Goal: Transaction & Acquisition: Book appointment/travel/reservation

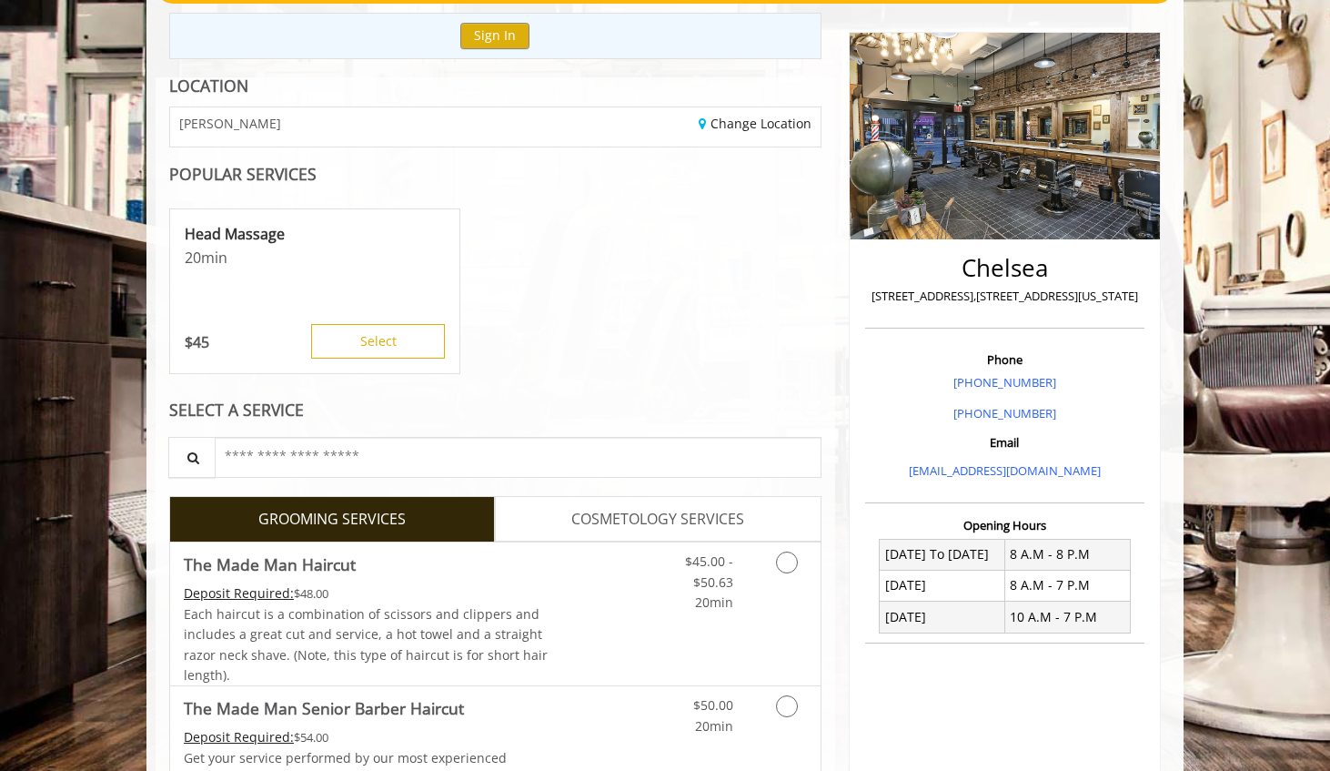
scroll to position [203, 0]
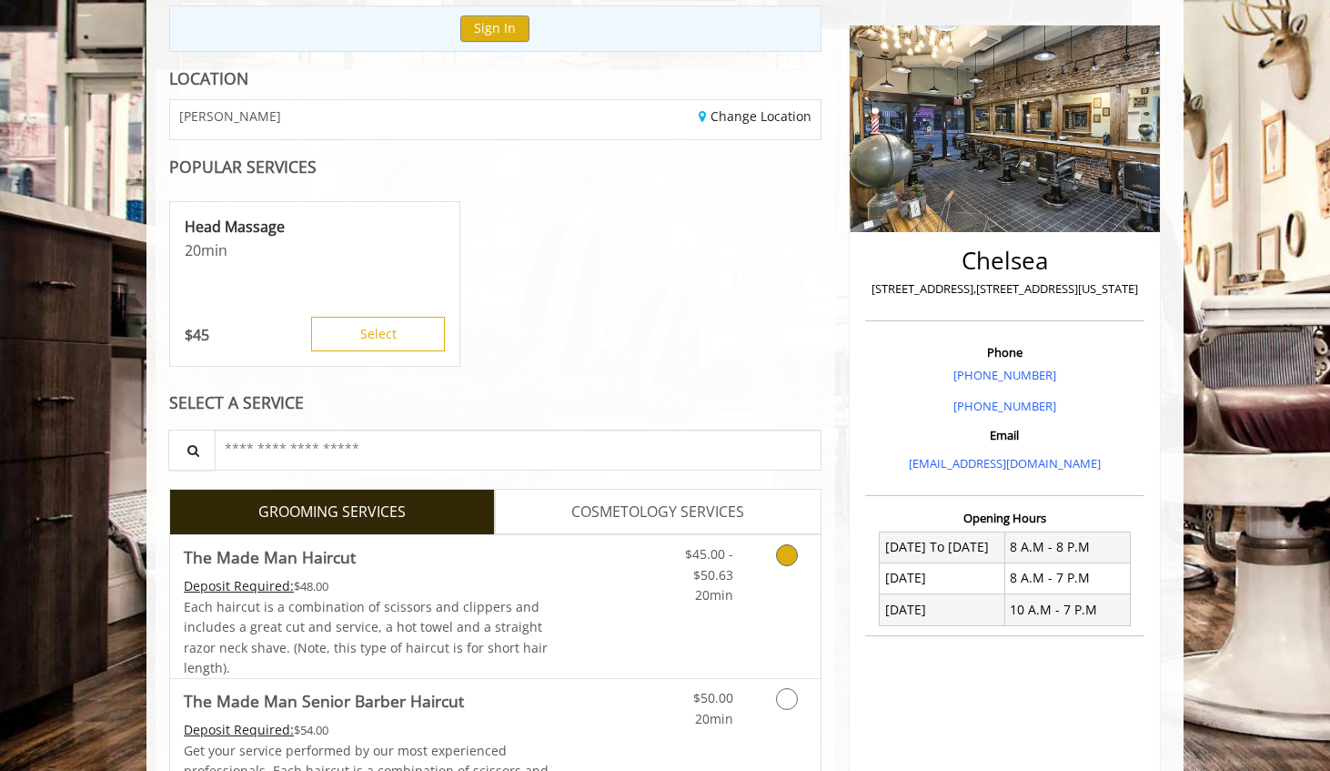
click at [788, 563] on icon "Grooming services" at bounding box center [787, 555] width 22 height 22
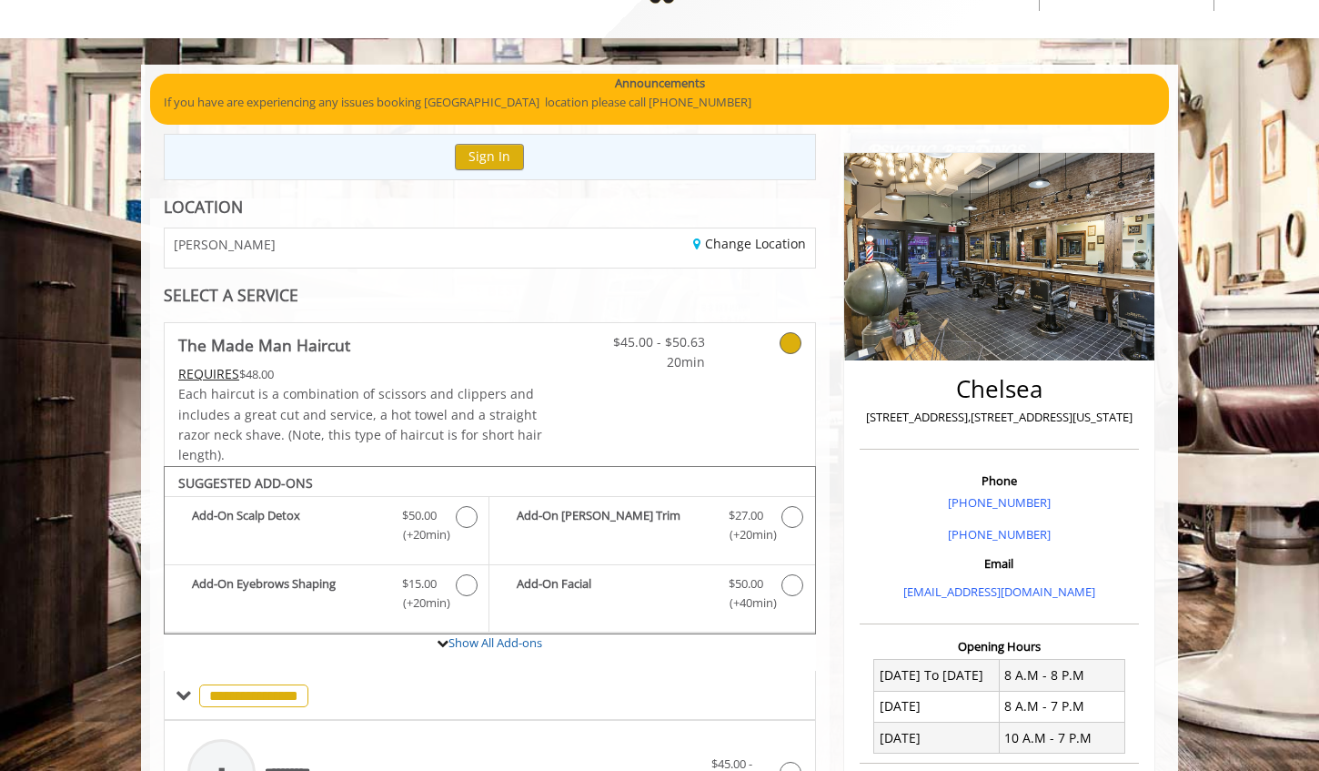
scroll to position [0, 0]
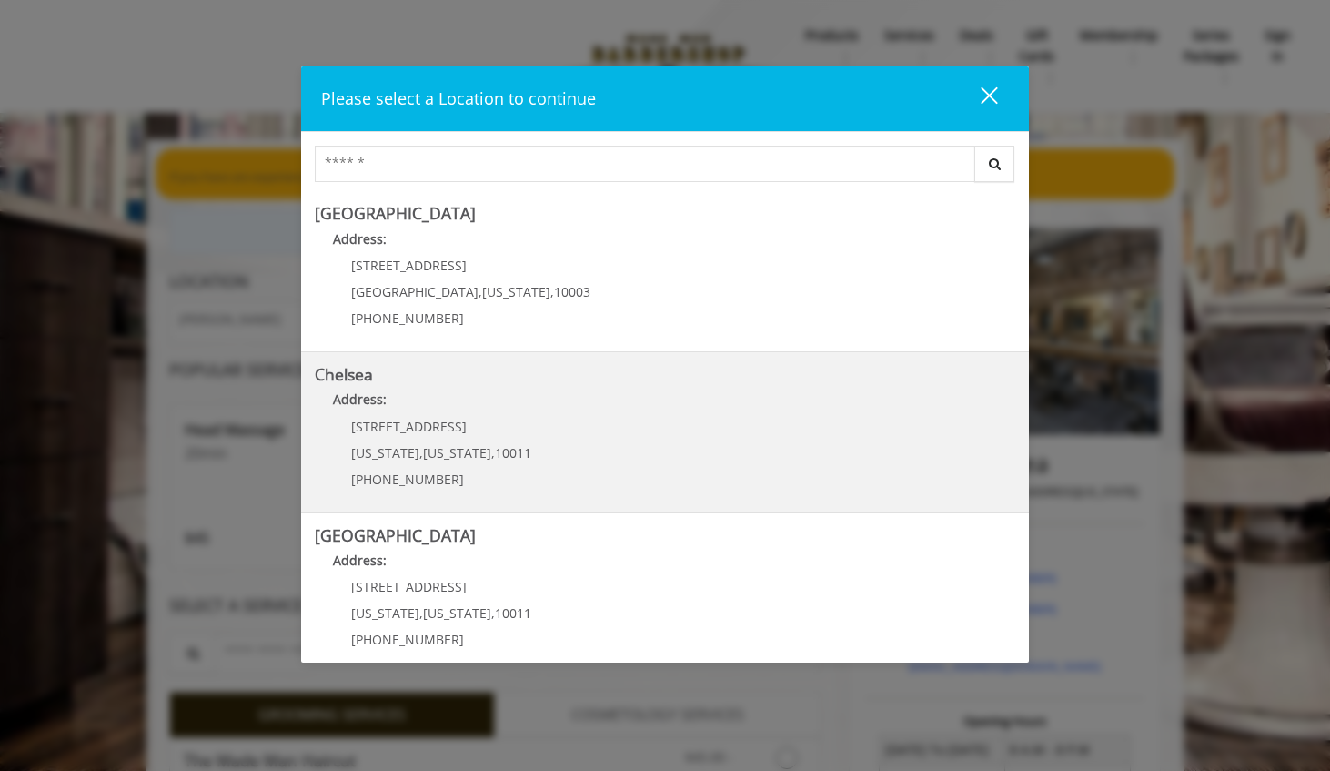
click at [669, 459] on link "Chelsea Address: 169/170 W 23rd St New York , New York , 10011 (917) 639-3902" at bounding box center [665, 432] width 701 height 133
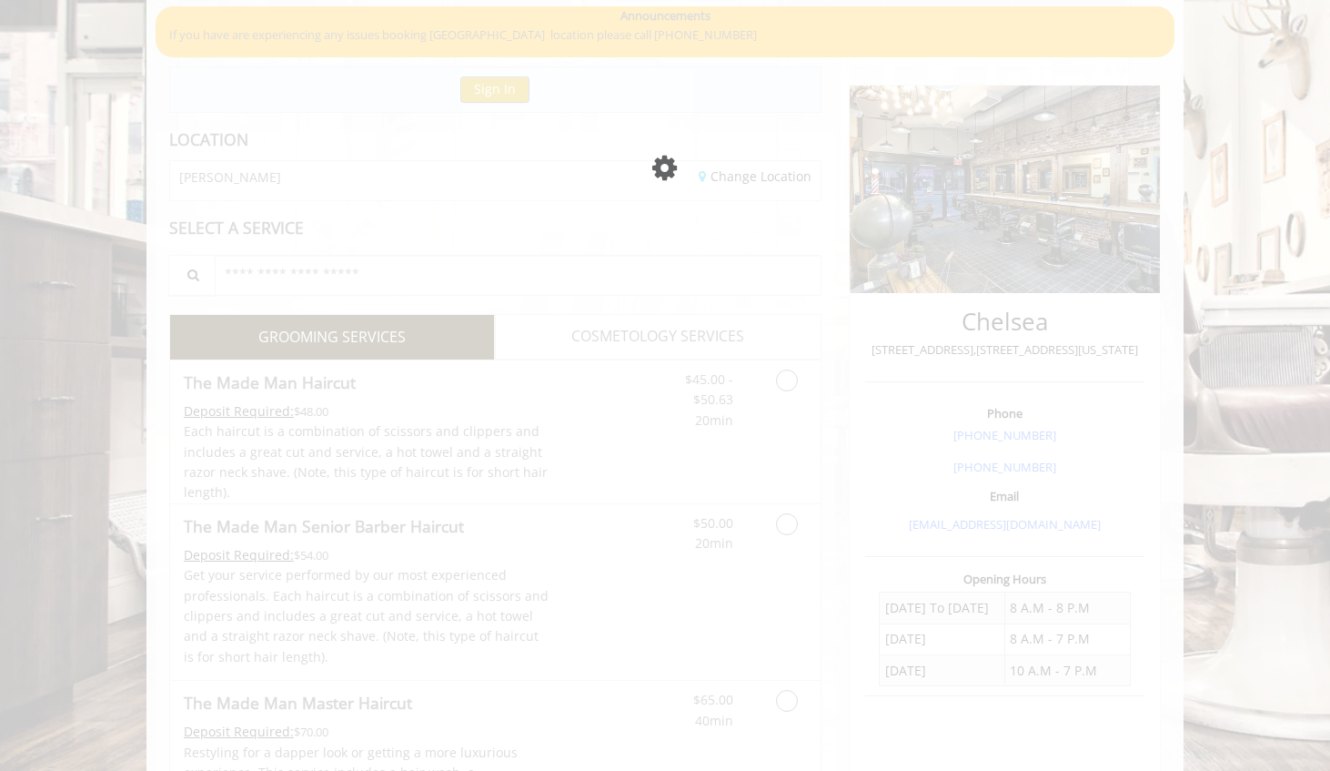
scroll to position [142, 0]
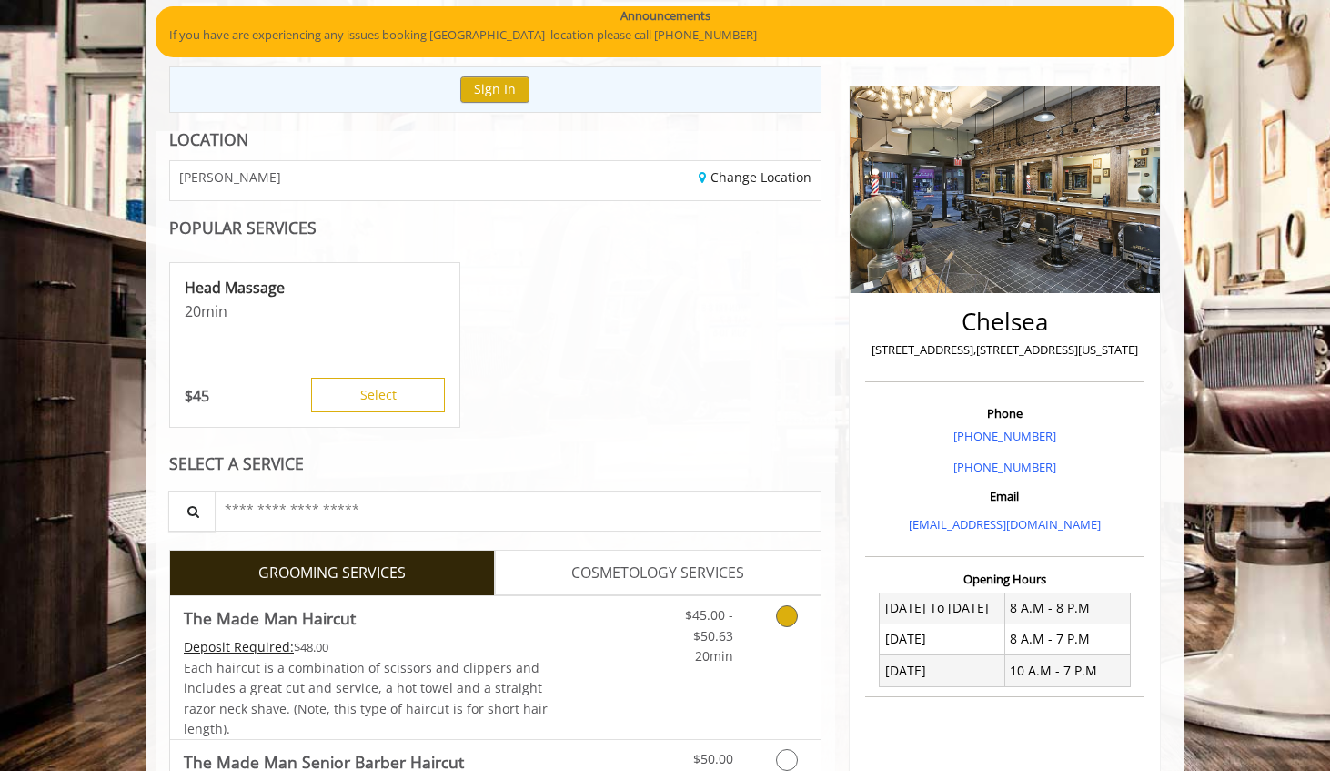
click at [776, 615] on icon "Grooming services" at bounding box center [787, 616] width 22 height 22
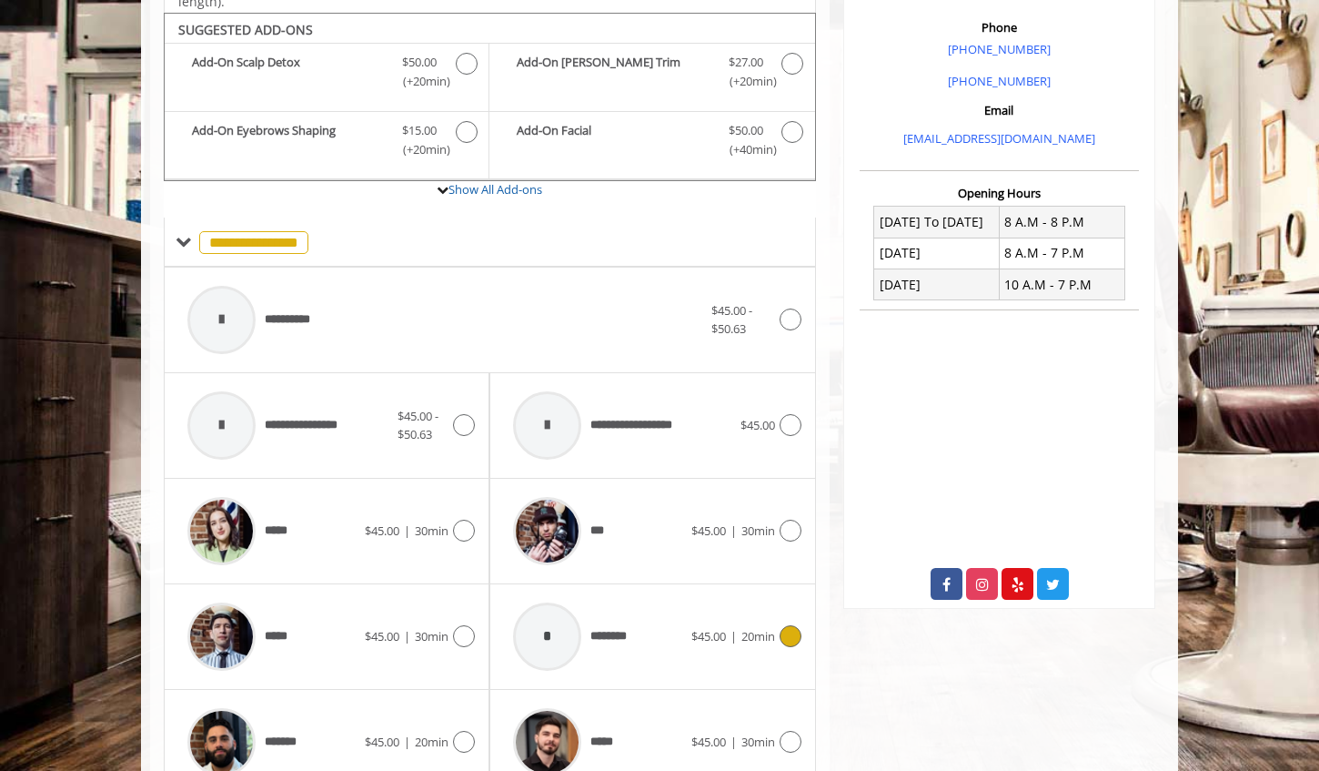
scroll to position [540, 0]
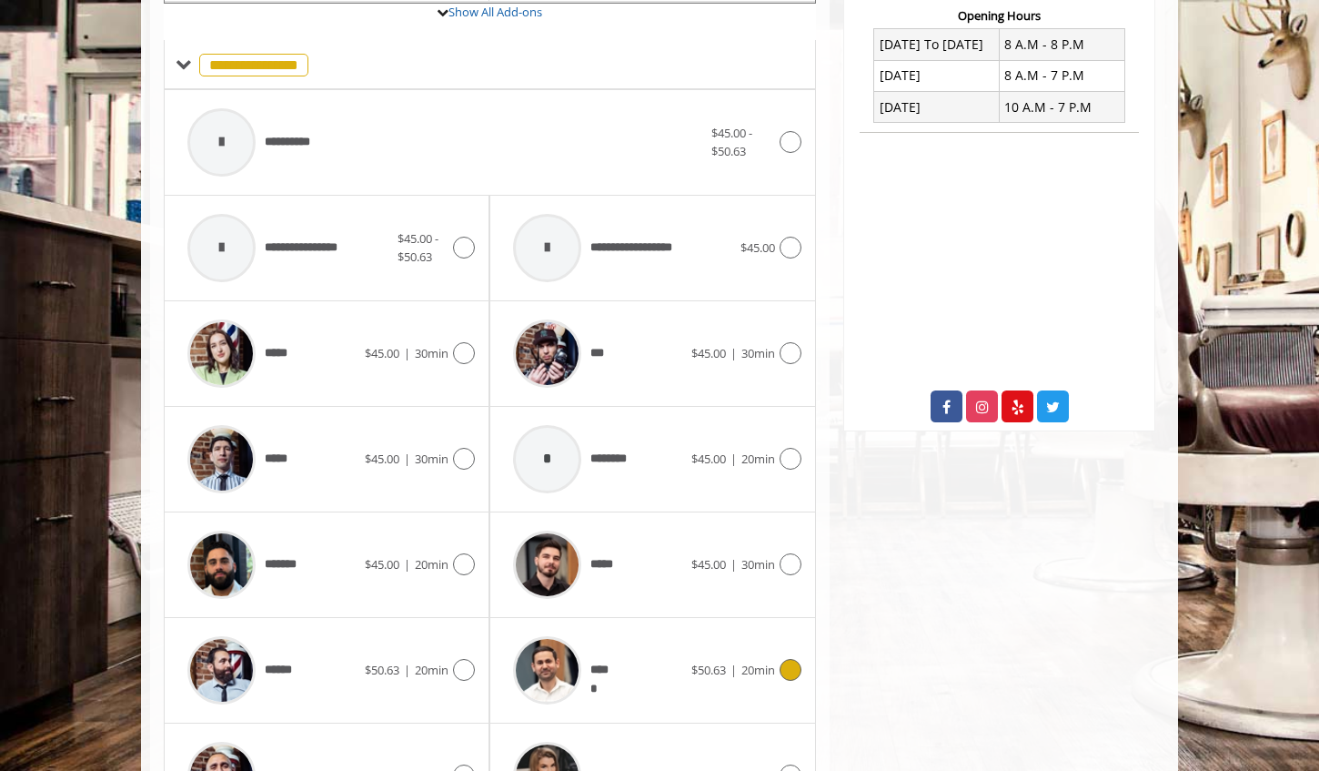
click at [788, 671] on icon at bounding box center [791, 670] width 22 height 22
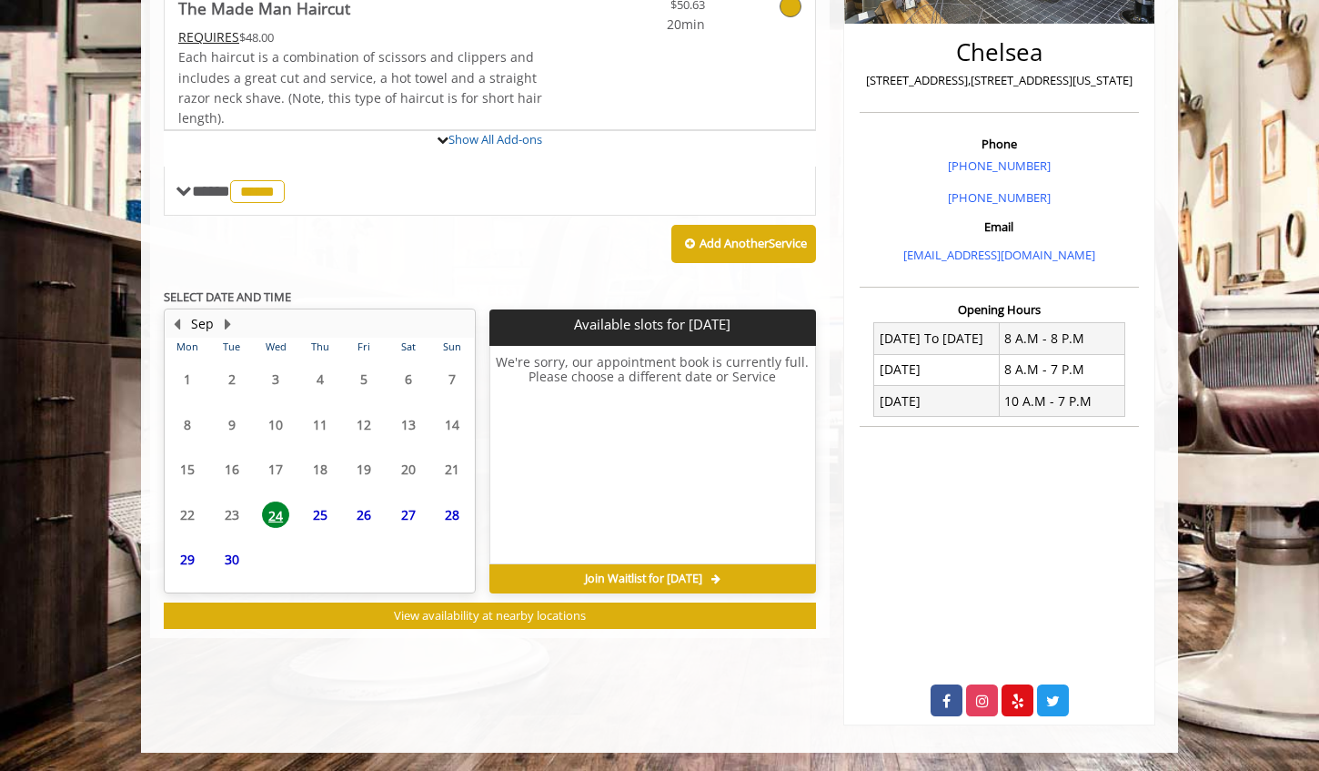
scroll to position [490, 0]
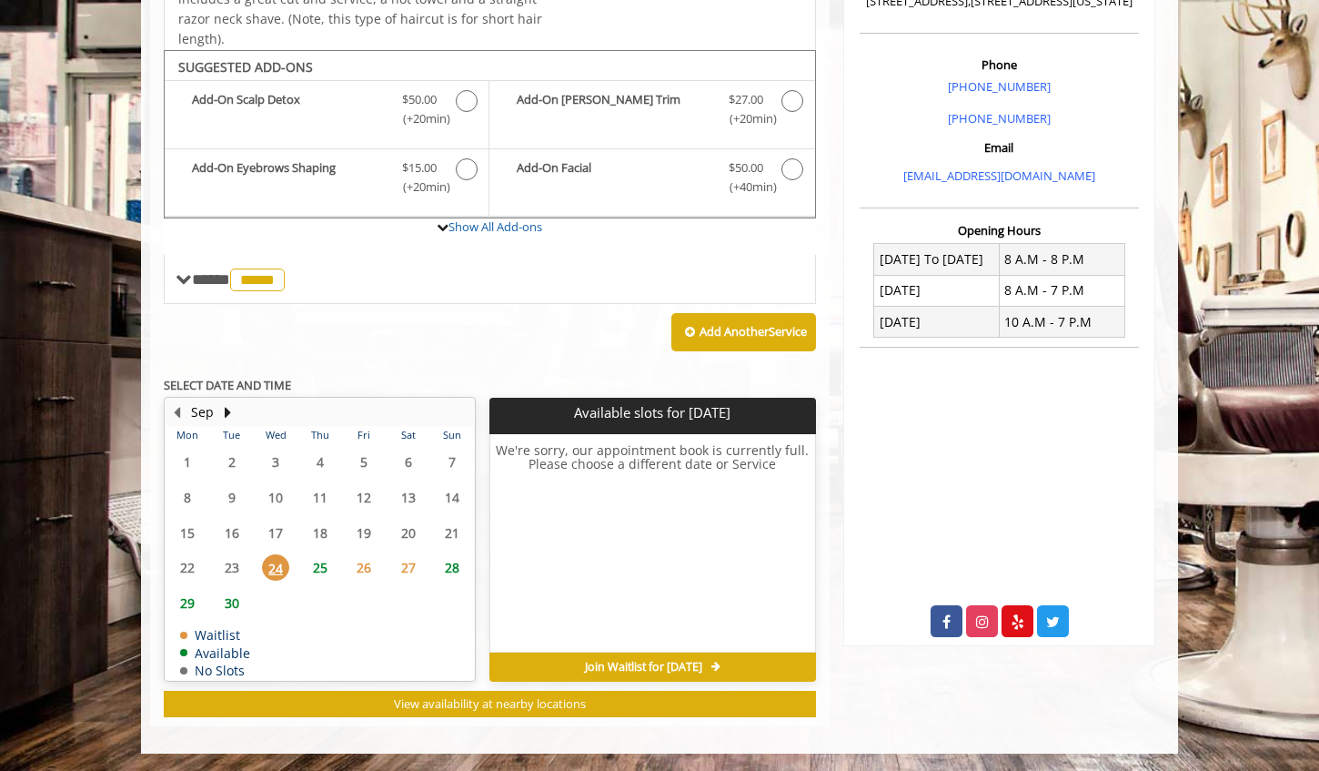
click at [325, 570] on span "25" at bounding box center [320, 567] width 27 height 26
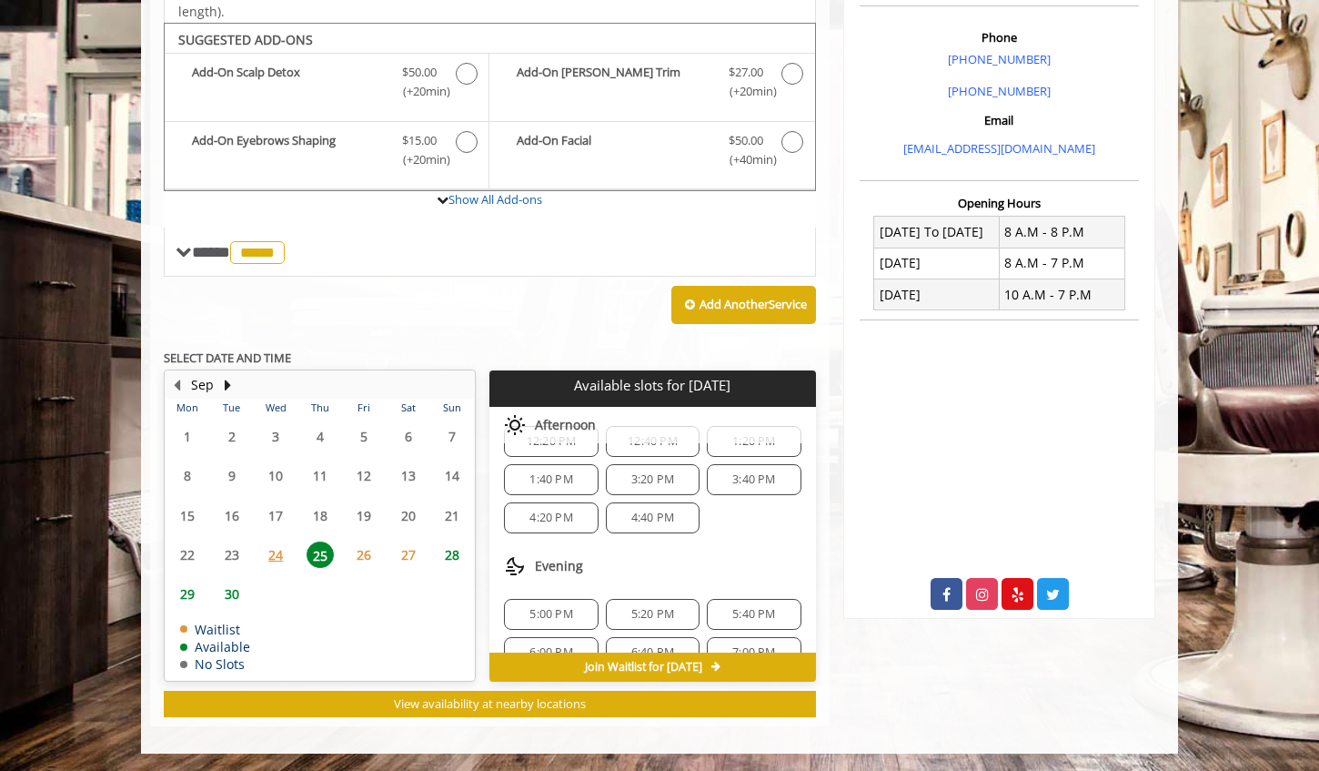
scroll to position [100, 0]
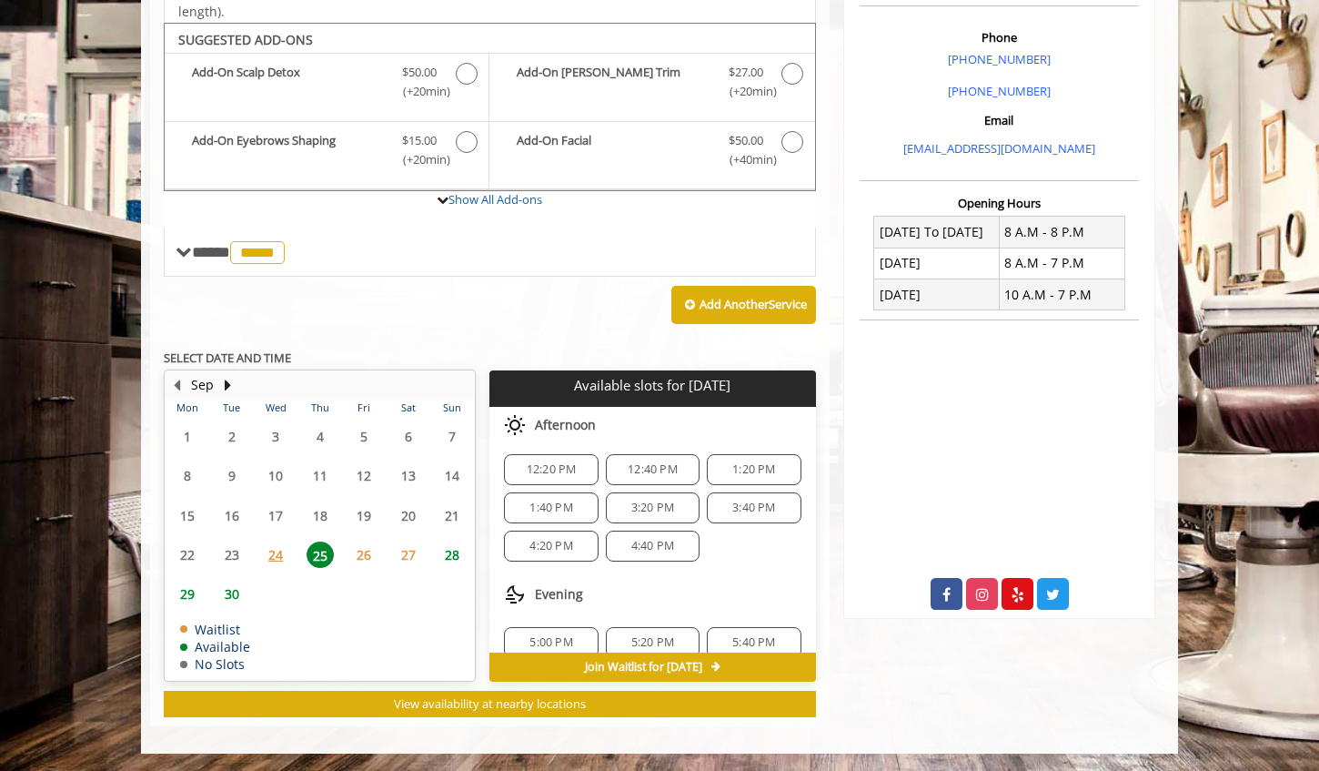
click at [559, 545] on span "4:20 PM" at bounding box center [551, 546] width 43 height 15
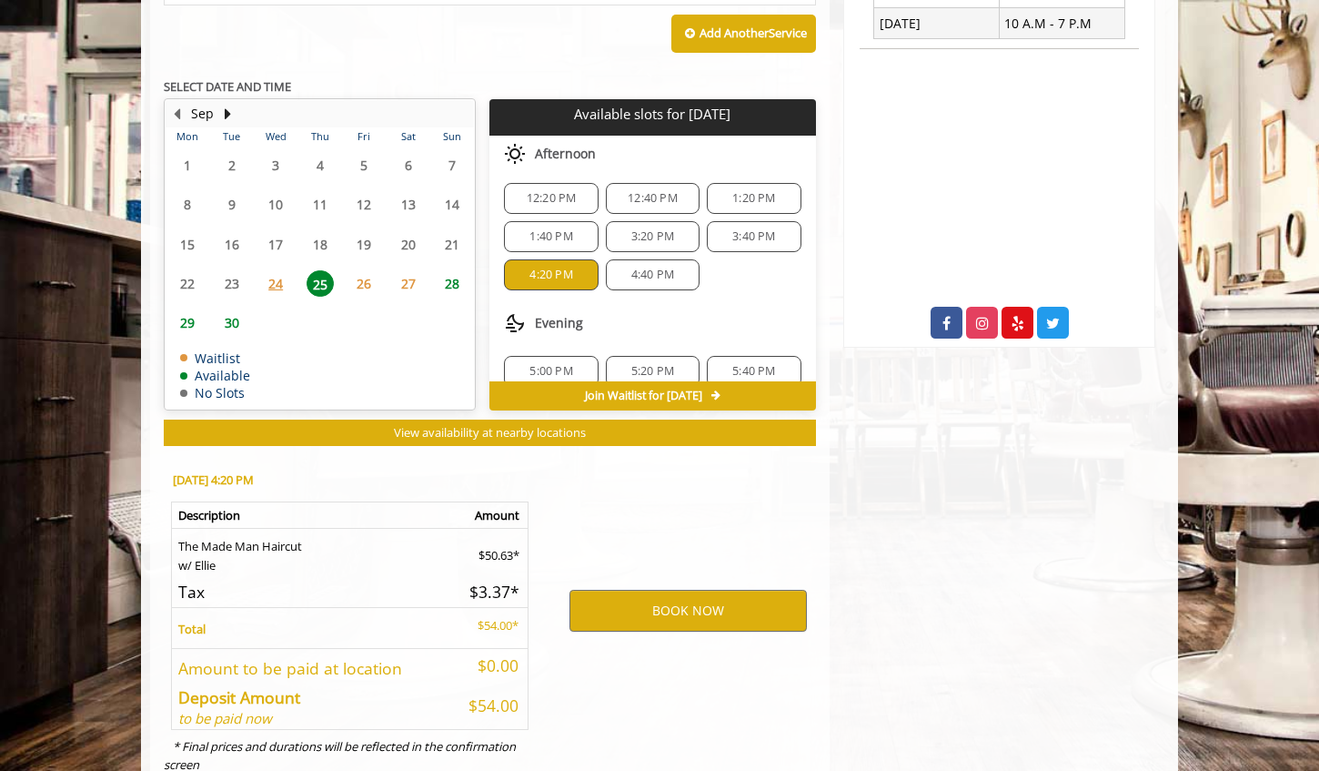
scroll to position [846, 0]
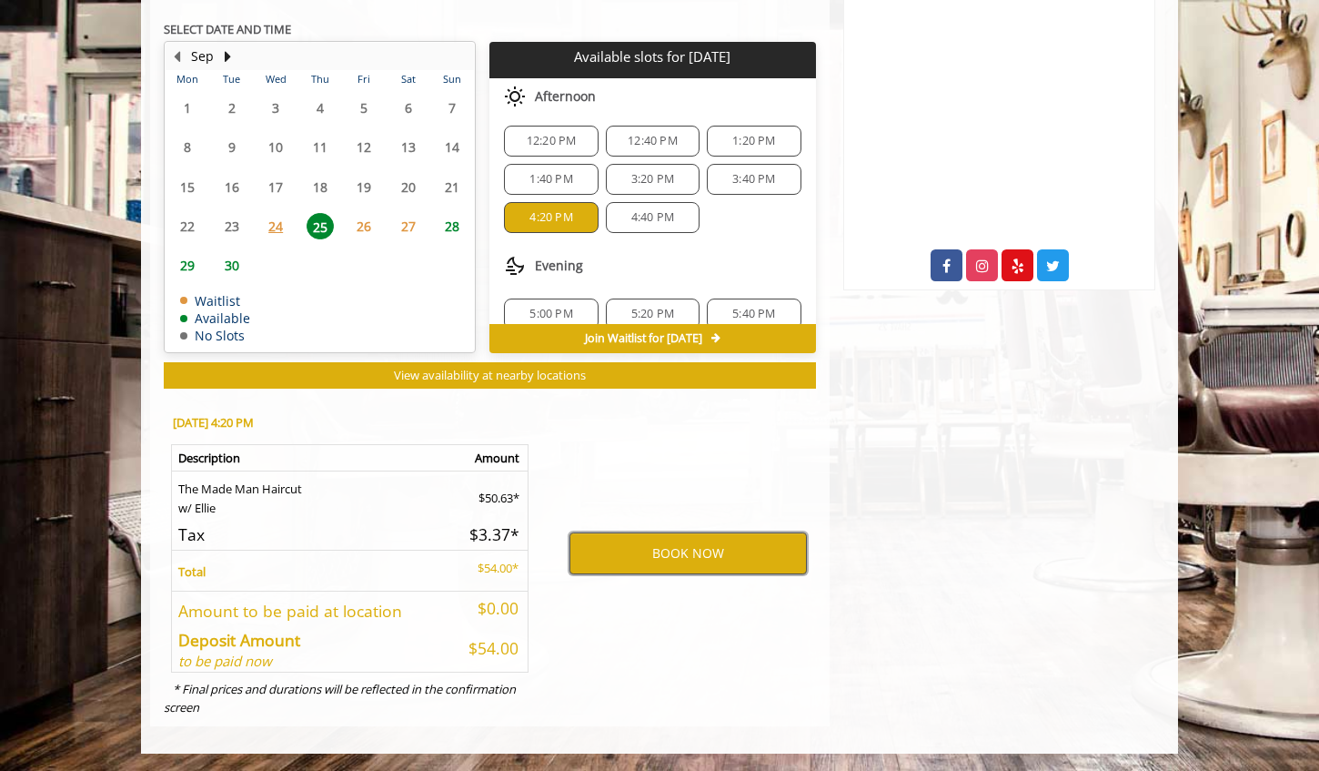
click at [636, 551] on button "BOOK NOW" at bounding box center [688, 553] width 237 height 42
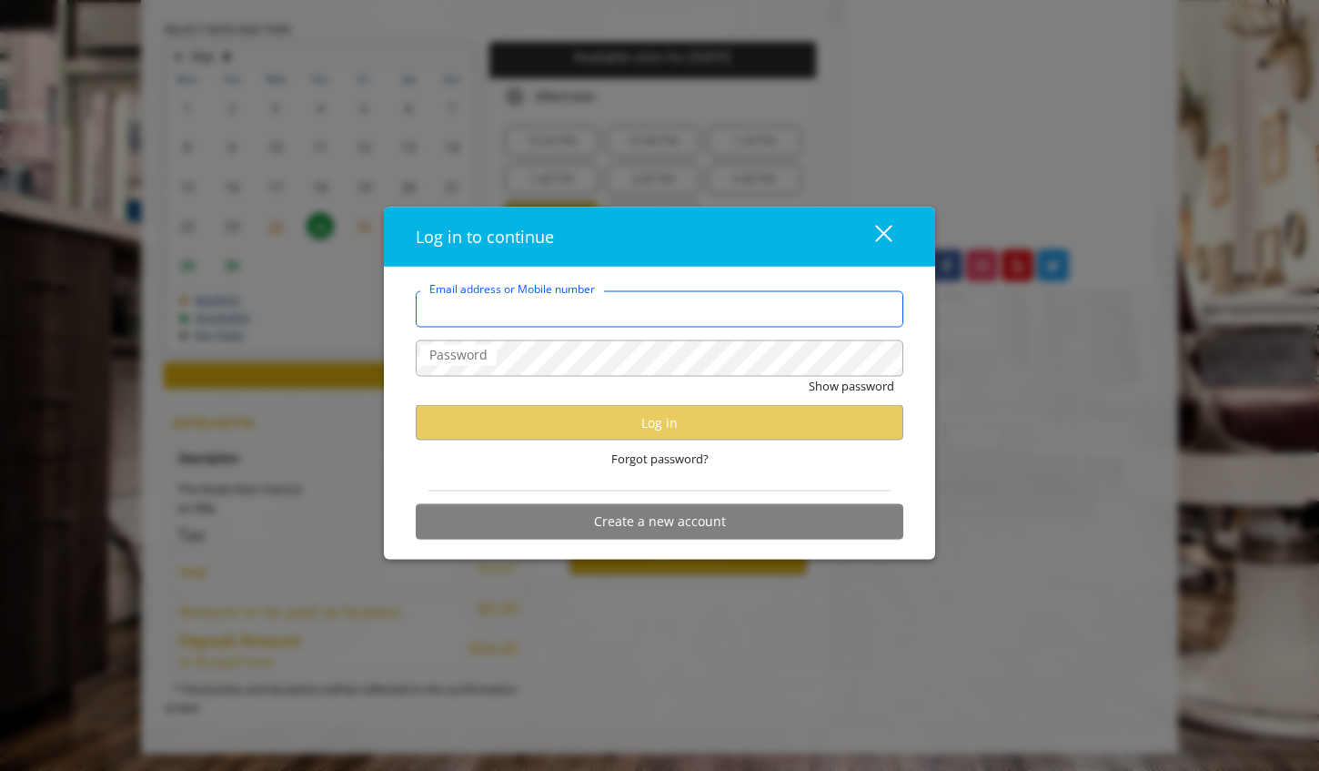
type input "**********"
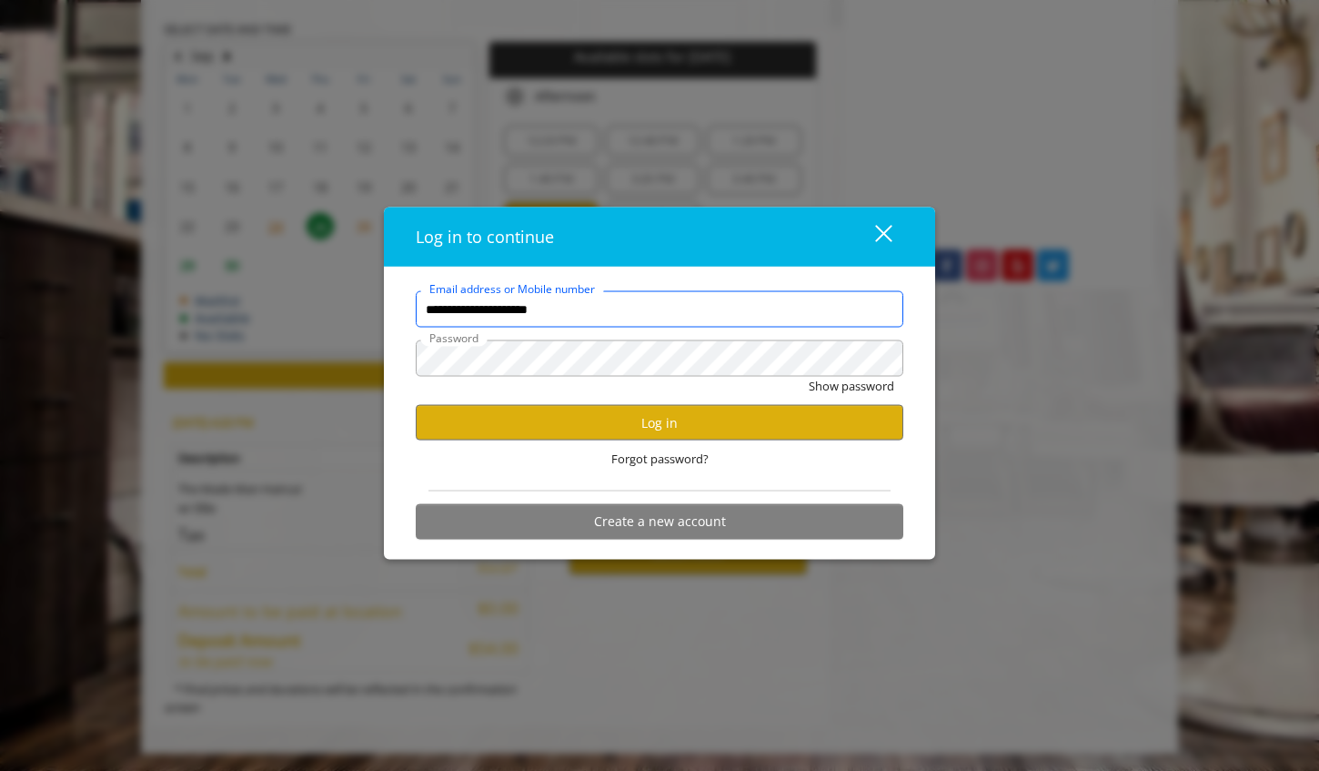
scroll to position [0, 0]
click at [690, 423] on button "Log in" at bounding box center [660, 422] width 488 height 35
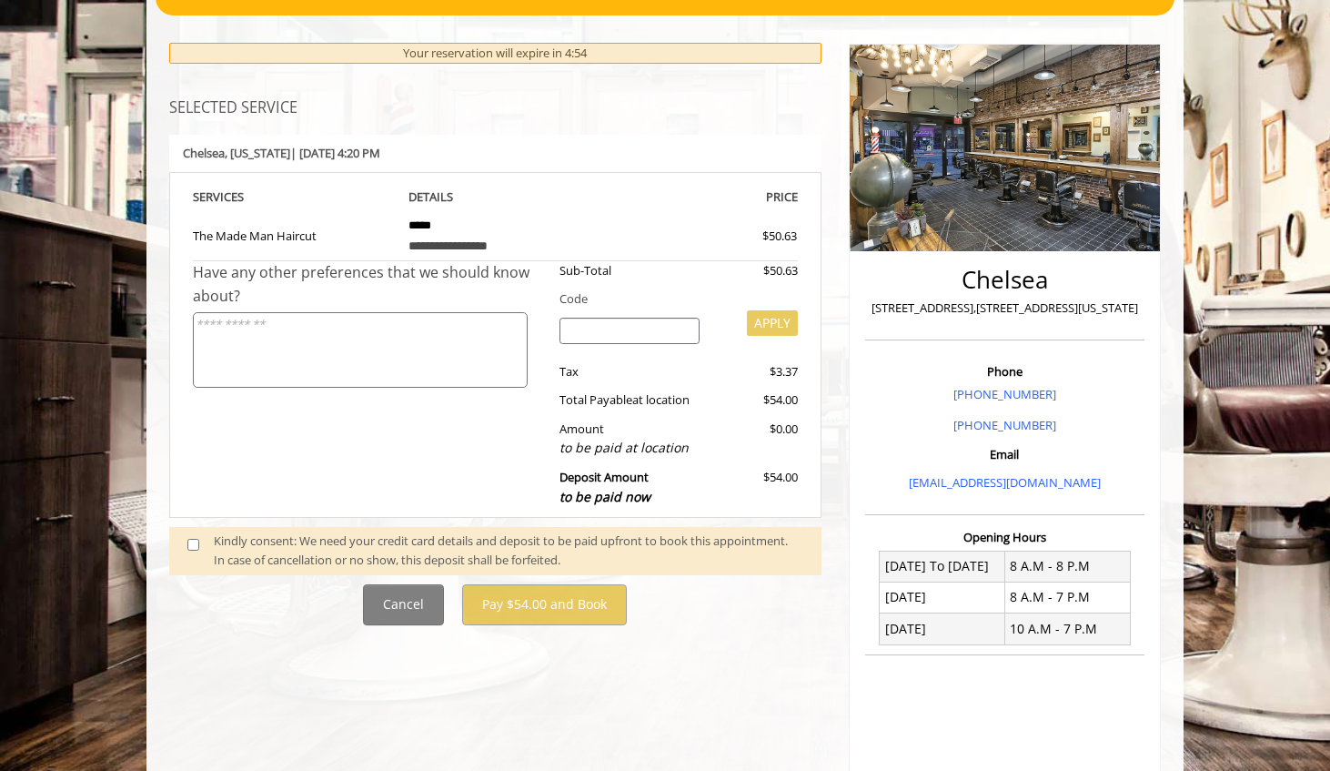
scroll to position [195, 0]
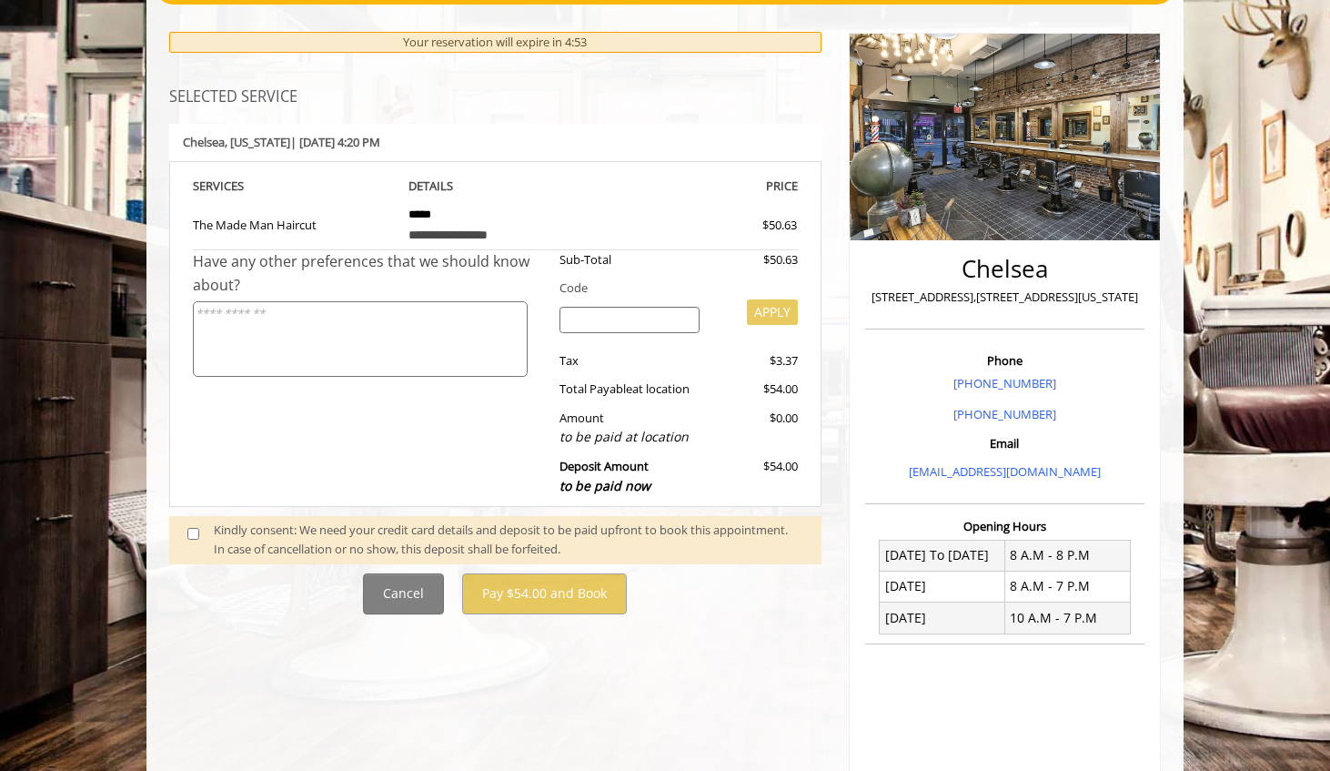
click at [200, 525] on span at bounding box center [201, 539] width 54 height 38
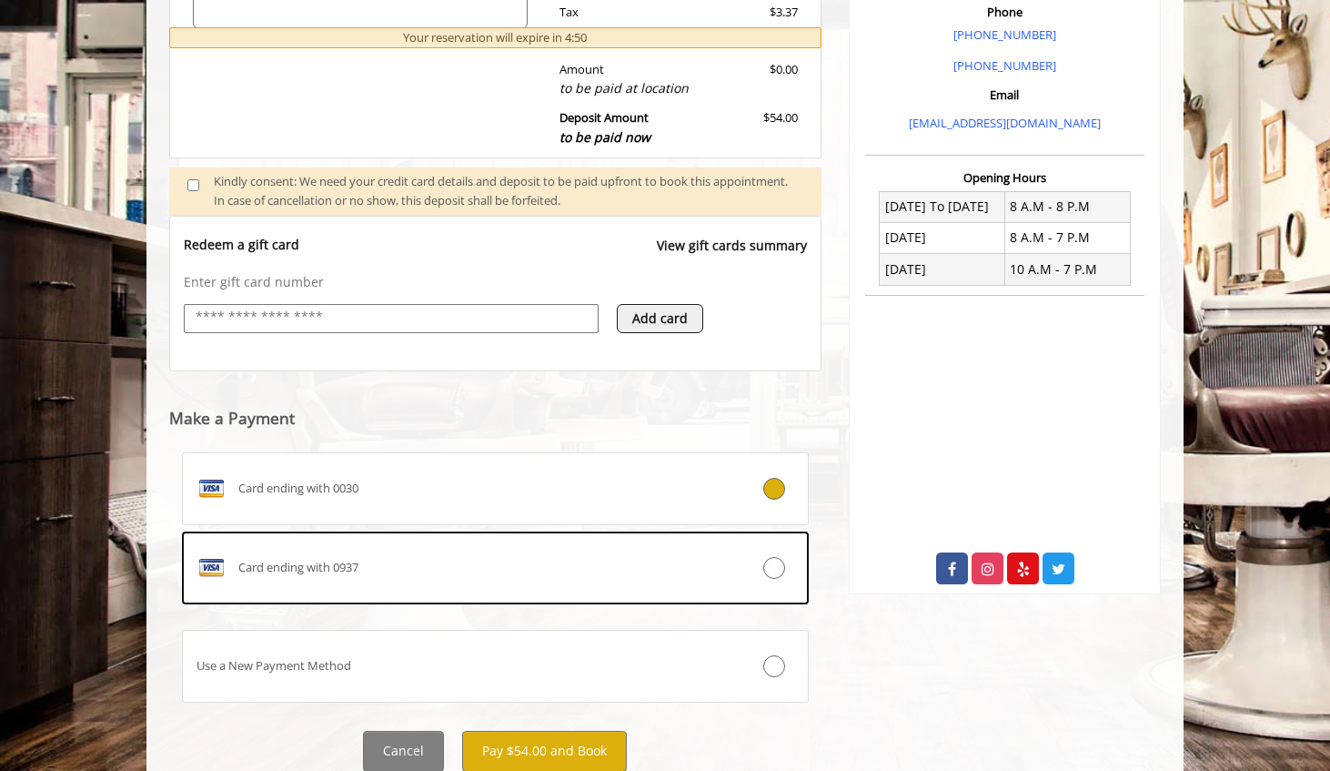
scroll to position [554, 0]
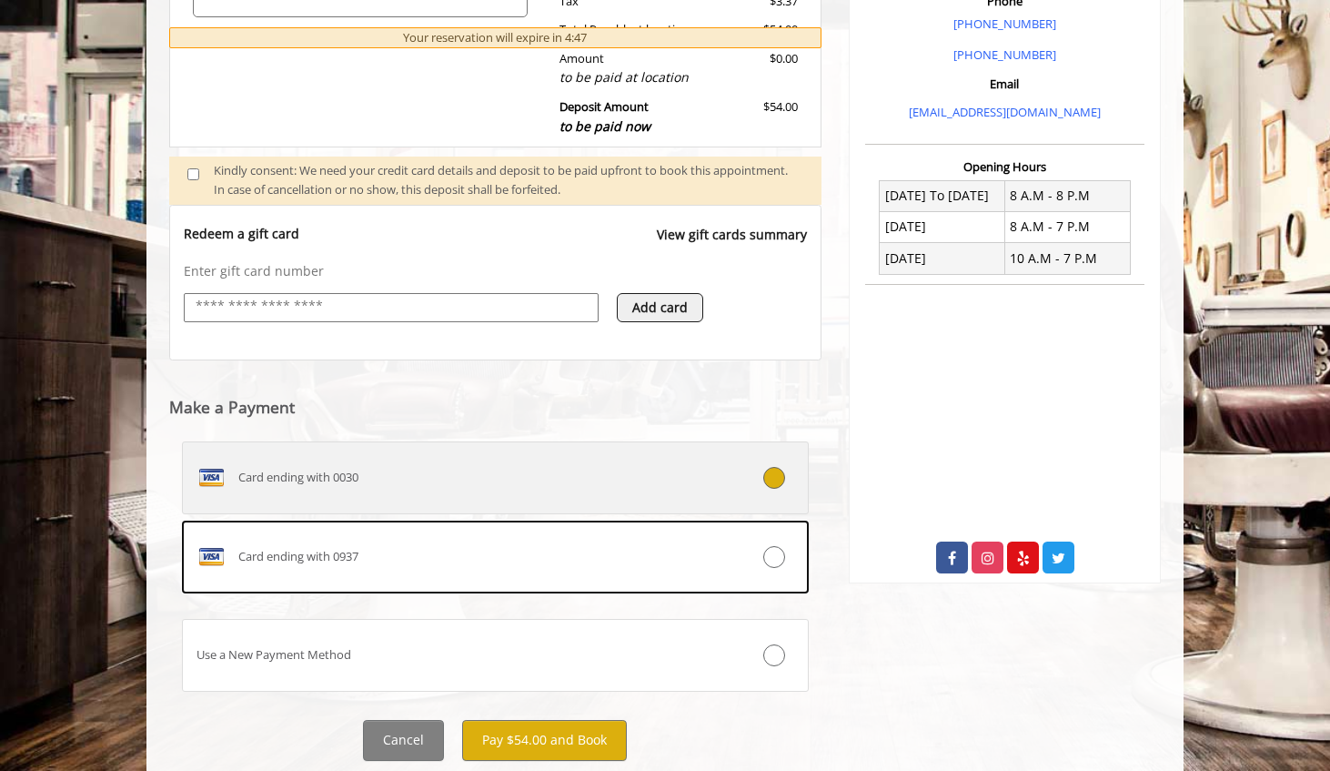
click at [288, 481] on span "Card ending with 0030" at bounding box center [298, 477] width 120 height 19
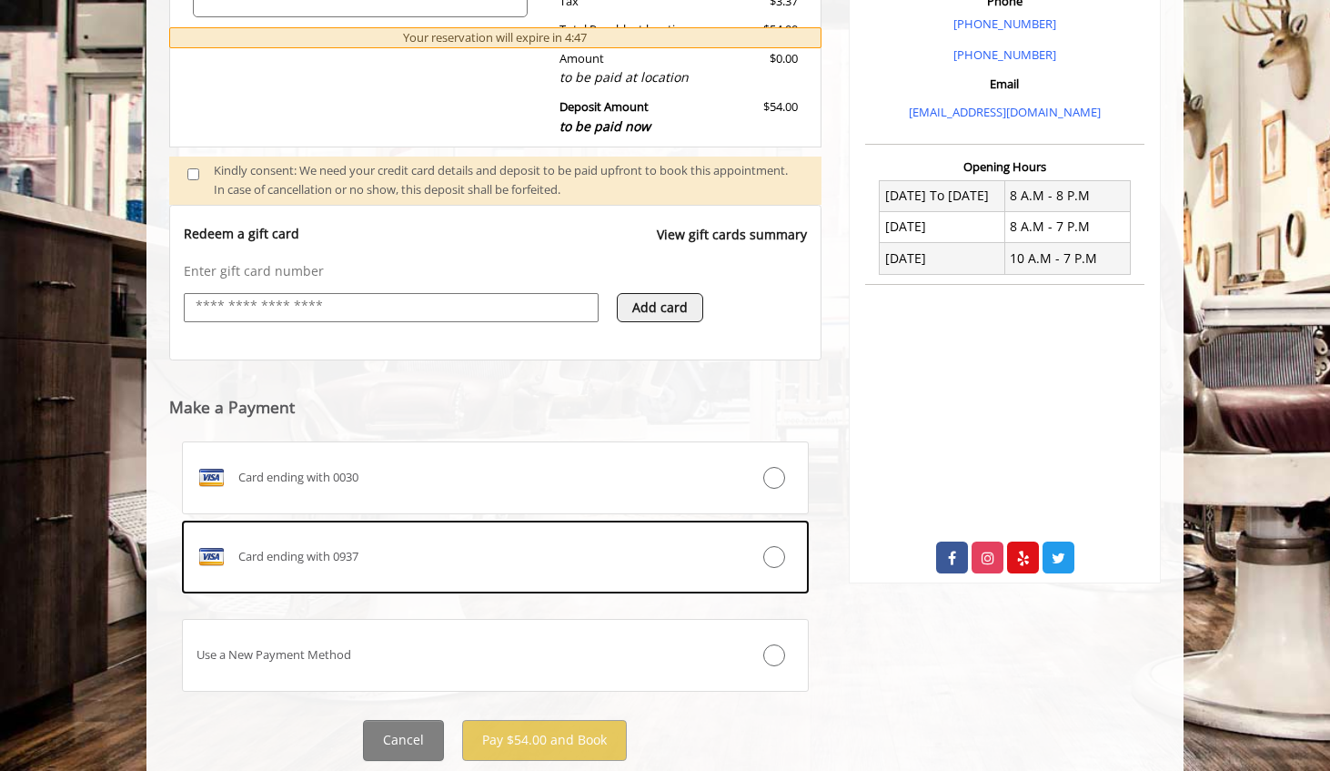
scroll to position [488, 0]
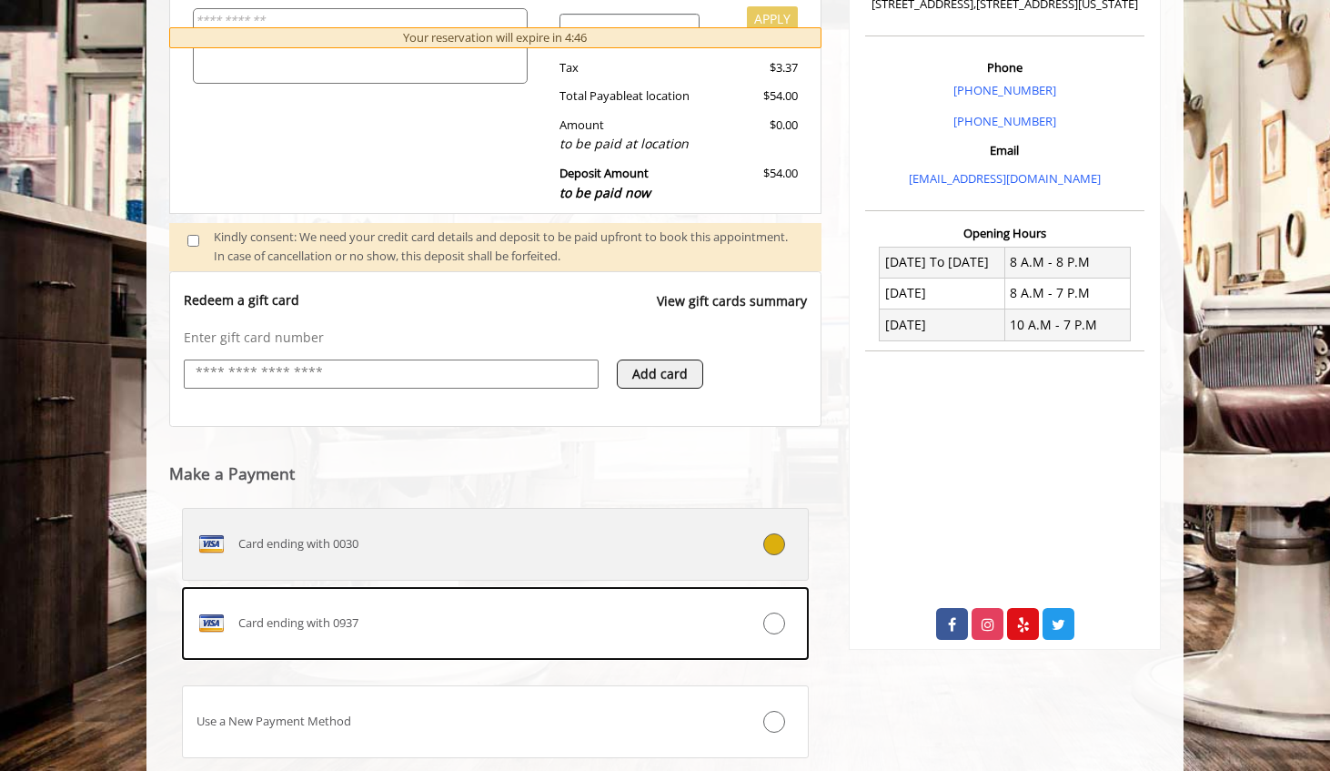
click at [307, 534] on span "Card ending with 0030" at bounding box center [298, 543] width 120 height 19
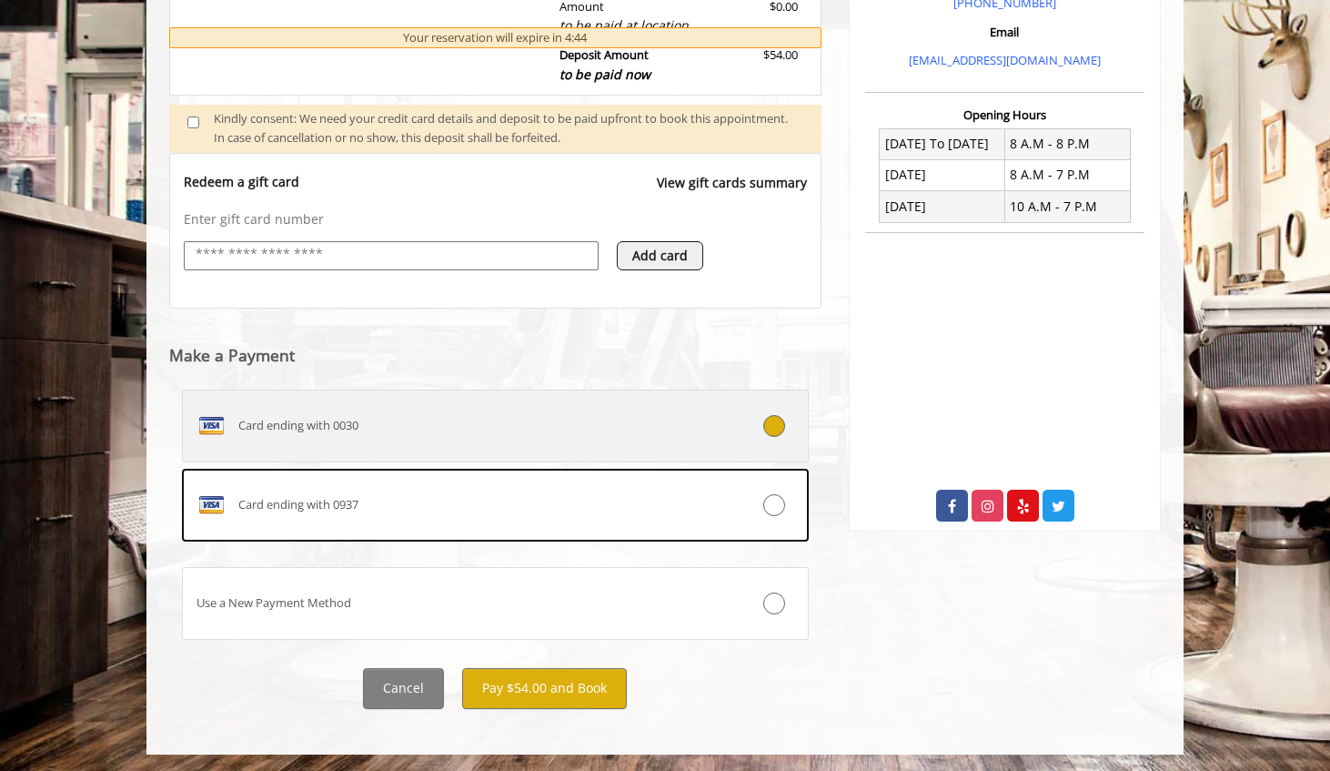
scroll to position [608, 0]
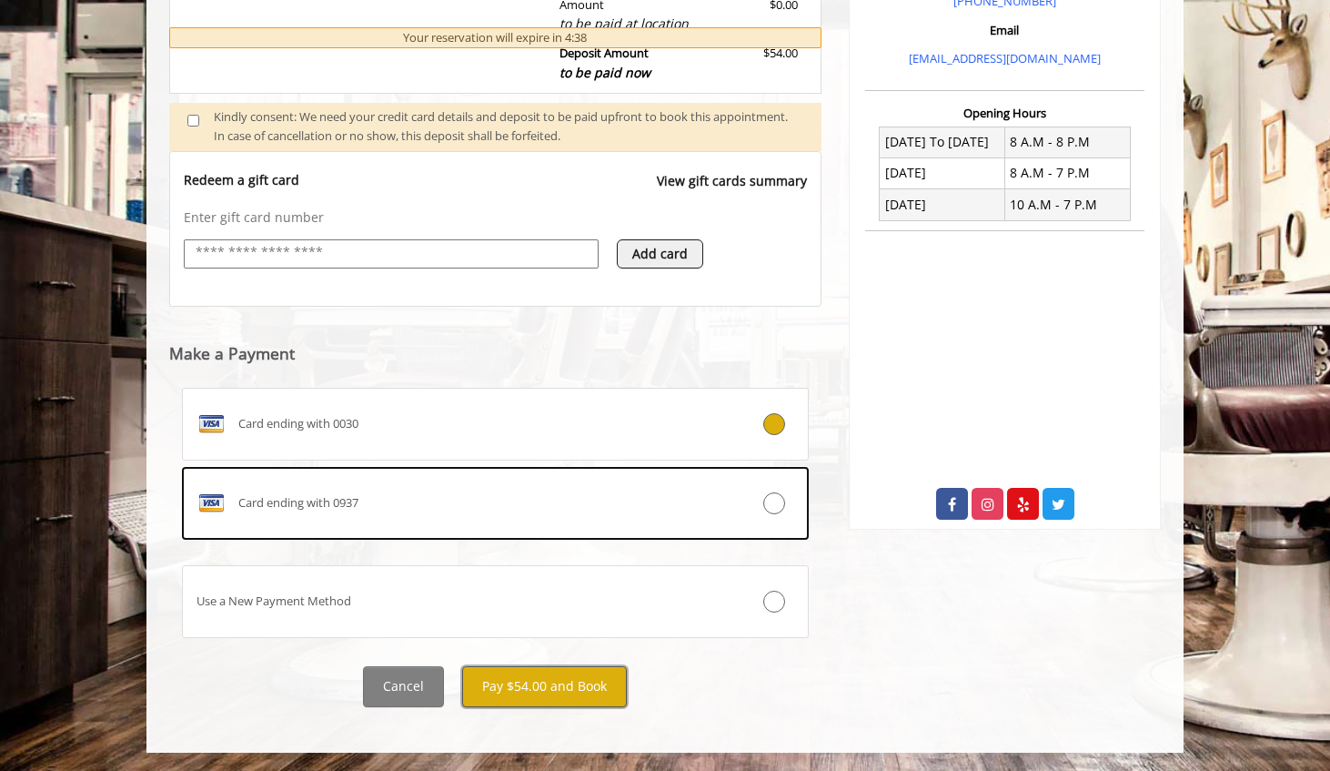
click at [516, 690] on button "Pay $54.00 and Book" at bounding box center [544, 686] width 165 height 41
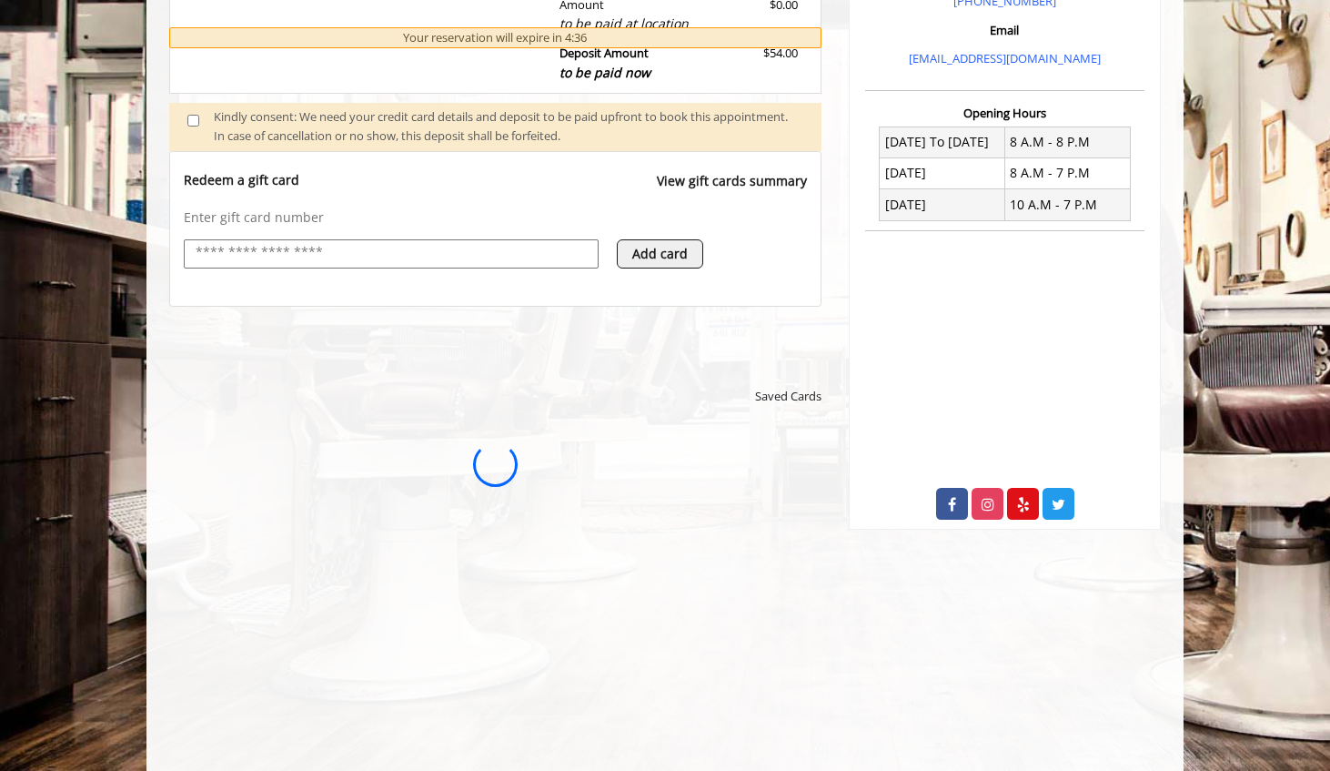
scroll to position [0, 0]
